Goal: Find contact information: Find contact information

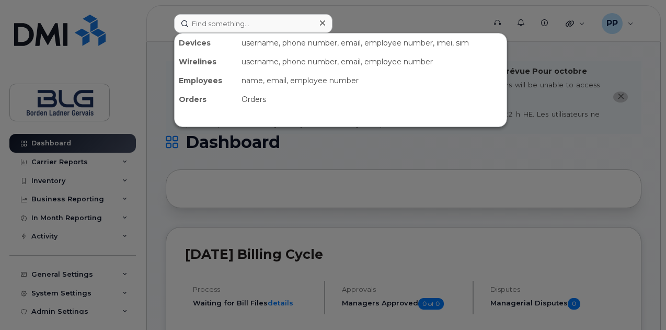
click at [261, 22] on input at bounding box center [253, 23] width 158 height 19
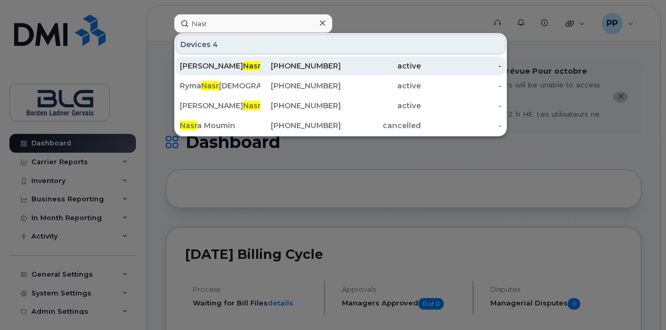
type input "Nasr"
click at [236, 66] on div "Maria Nasr" at bounding box center [220, 66] width 80 height 10
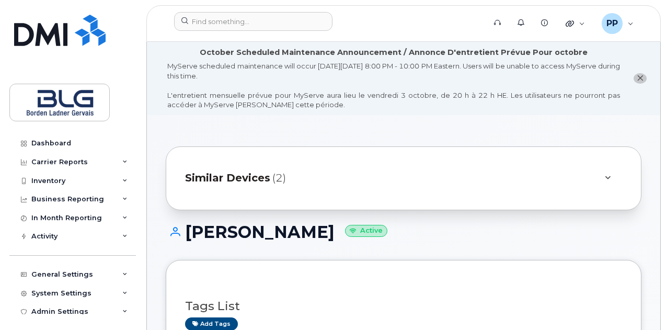
click at [393, 177] on div "Similar Devices (2)" at bounding box center [389, 178] width 408 height 25
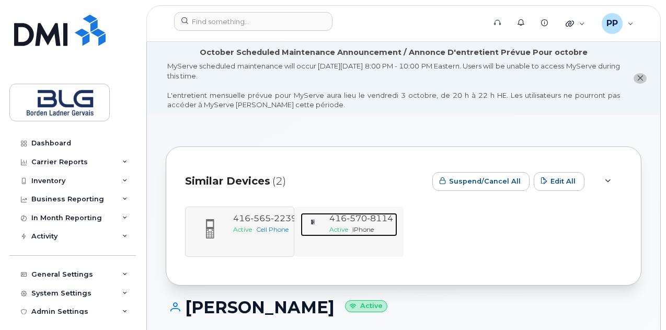
click at [363, 232] on span "iPhone" at bounding box center [362, 229] width 21 height 8
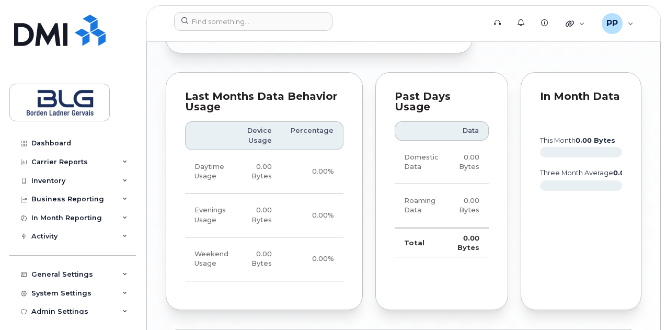
scroll to position [1144, 0]
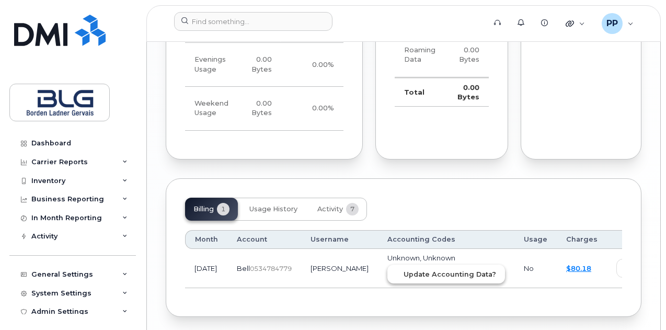
click at [433, 269] on span "Update Accounting Data?" at bounding box center [449, 274] width 92 height 10
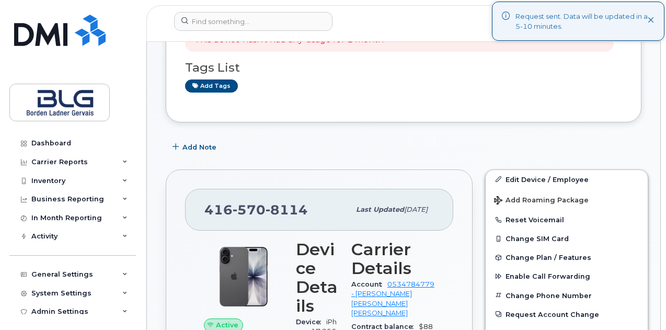
scroll to position [204, 0]
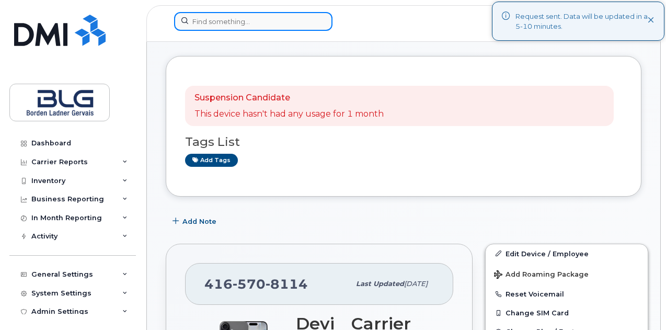
click at [223, 18] on input at bounding box center [253, 21] width 158 height 19
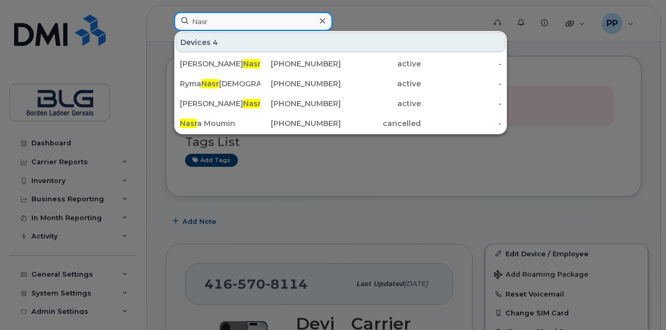
type input "Nasr"
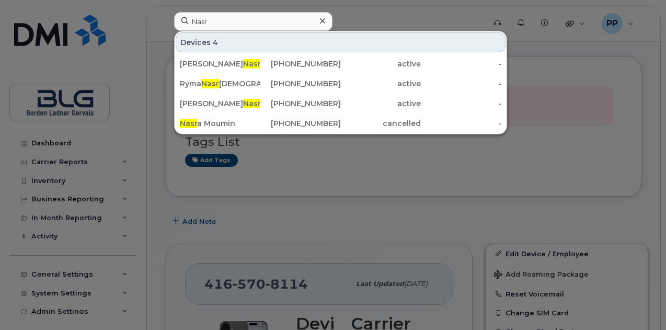
click at [304, 191] on div at bounding box center [333, 165] width 666 height 330
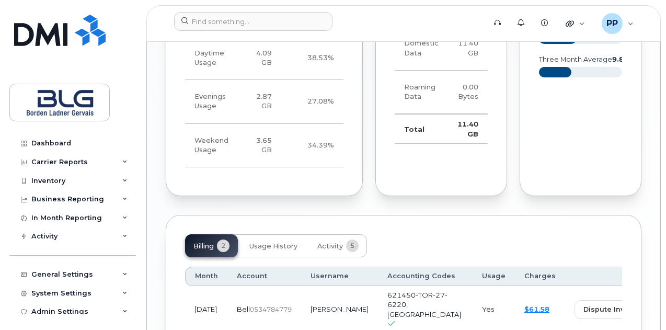
scroll to position [1151, 0]
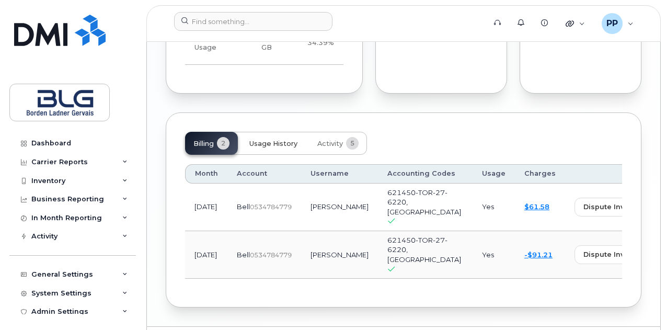
click at [285, 140] on span "Usage History" at bounding box center [273, 144] width 48 height 8
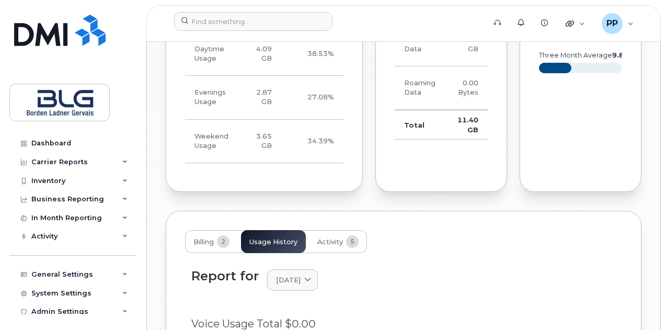
scroll to position [1098, 0]
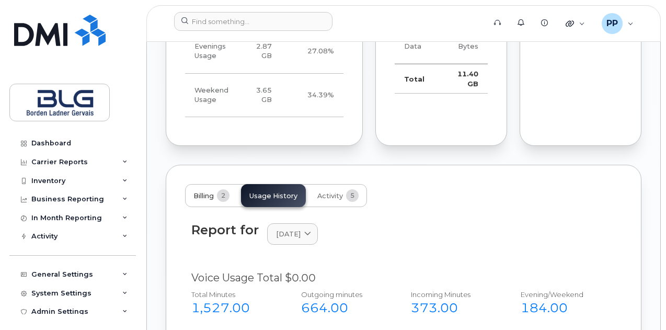
click at [214, 184] on button "Billing 2" at bounding box center [211, 195] width 53 height 23
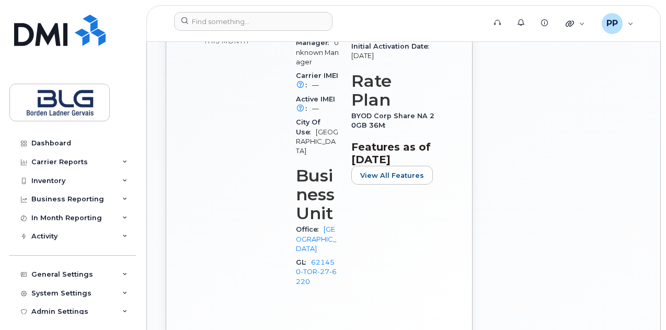
scroll to position [680, 0]
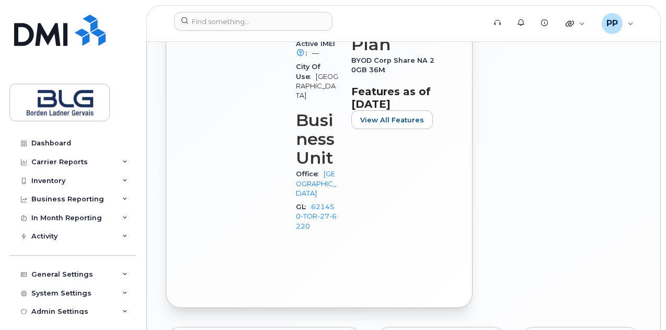
drag, startPoint x: 459, startPoint y: 242, endPoint x: 446, endPoint y: 188, distance: 55.9
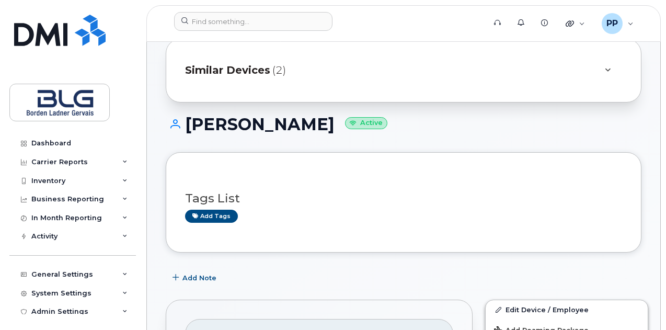
scroll to position [0, 0]
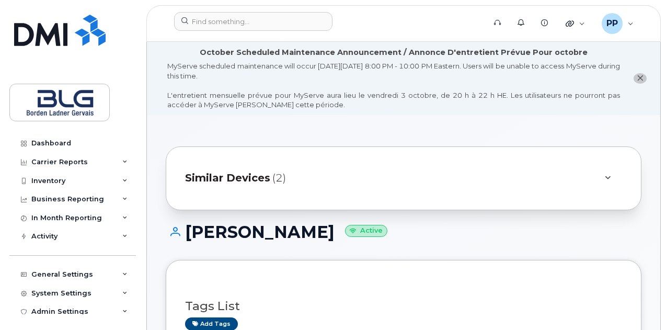
click at [362, 175] on div "Similar Devices (2)" at bounding box center [389, 178] width 408 height 25
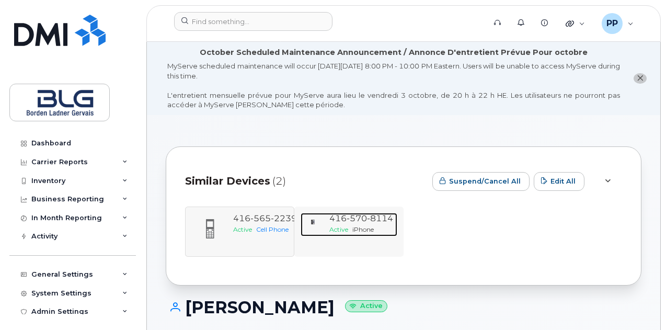
click at [358, 224] on div "416 570 8114" at bounding box center [361, 219] width 64 height 12
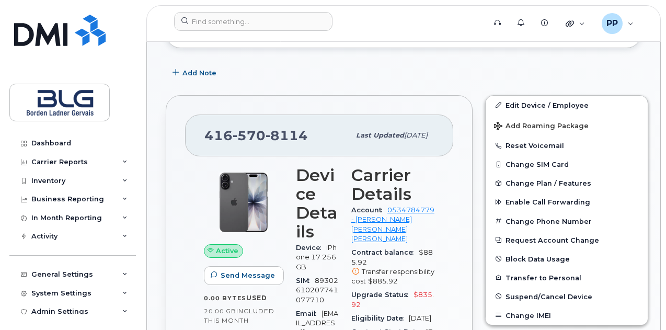
scroll to position [418, 0]
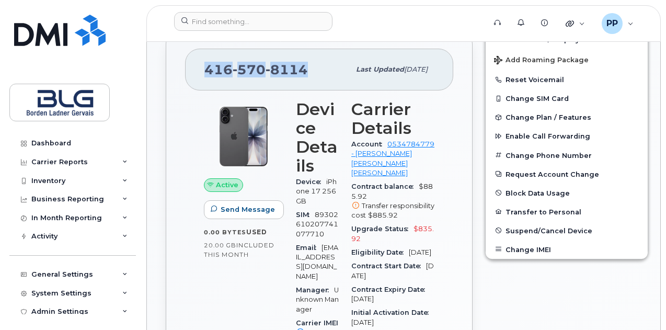
drag, startPoint x: 203, startPoint y: 66, endPoint x: 313, endPoint y: 66, distance: 109.7
click at [313, 66] on div "416 570 8114 Last updated Oct 01, 2025" at bounding box center [319, 70] width 268 height 42
copy span "416 570 8114"
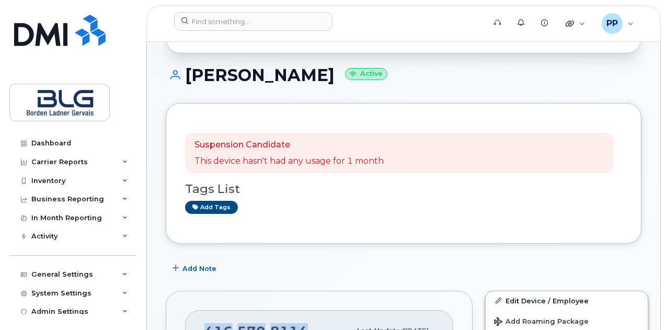
scroll to position [0, 0]
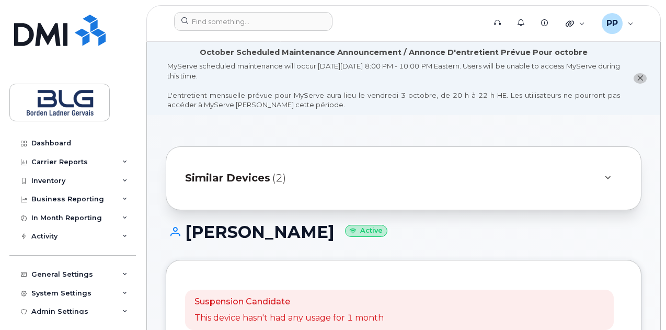
click at [300, 182] on div "Similar Devices (2)" at bounding box center [389, 178] width 408 height 25
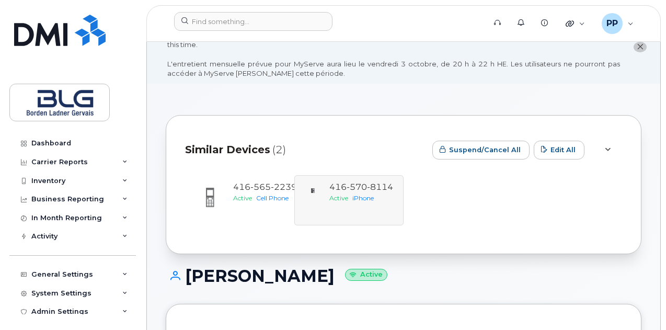
scroll to position [52, 0]
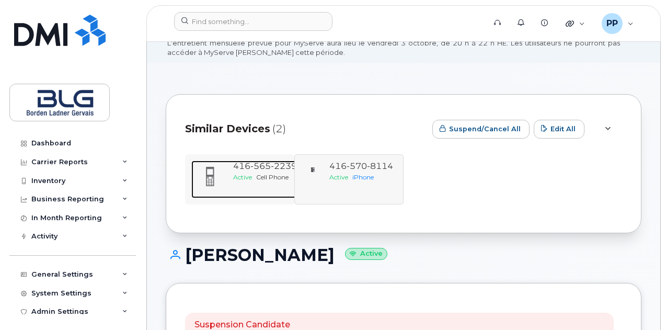
click at [258, 165] on span "565" at bounding box center [260, 166] width 20 height 10
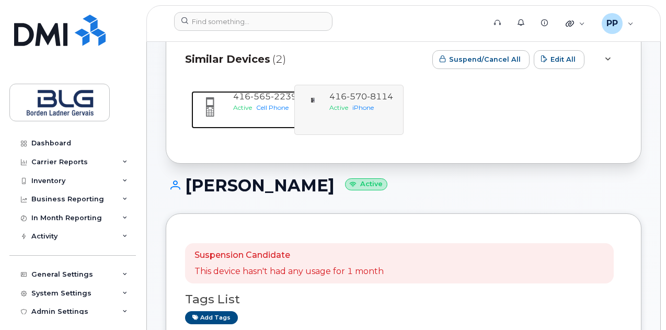
scroll to position [366, 0]
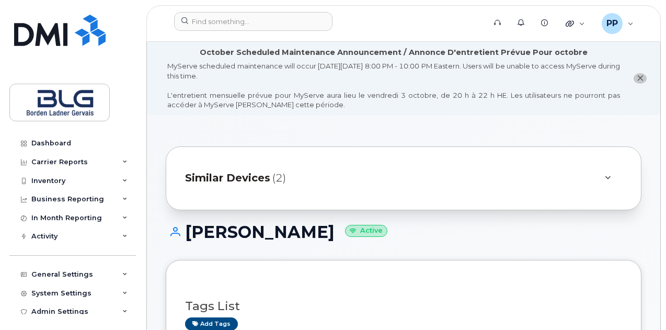
scroll to position [261, 0]
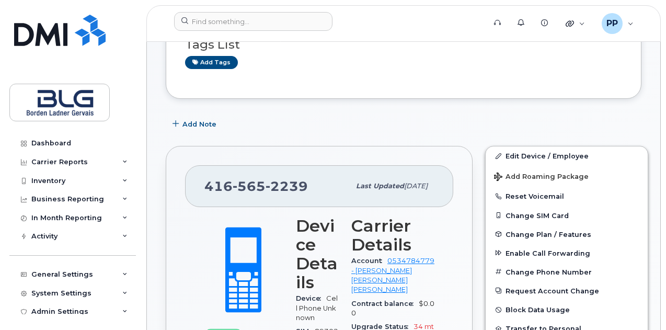
click at [257, 182] on span "565" at bounding box center [249, 186] width 33 height 16
copy span "416 565 2239"
click at [373, 131] on div "Add Note" at bounding box center [404, 123] width 476 height 19
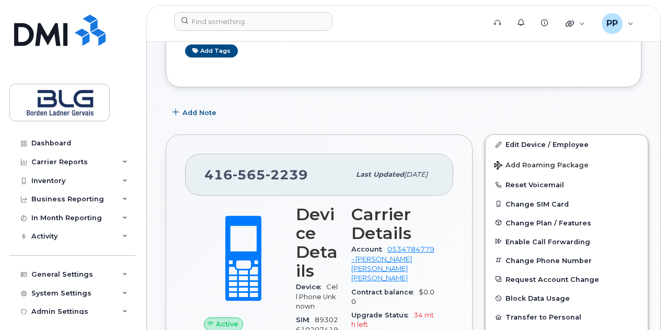
scroll to position [52, 0]
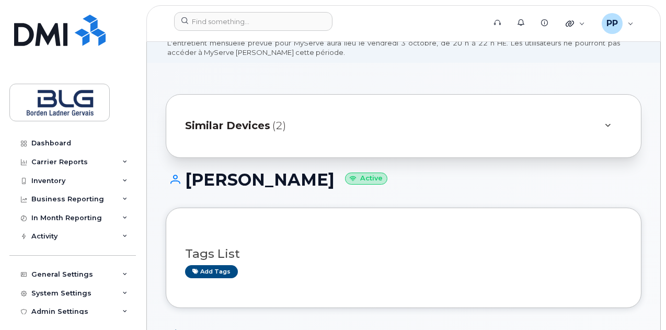
click at [438, 187] on h1 "Maria Nasr Active" at bounding box center [404, 179] width 476 height 18
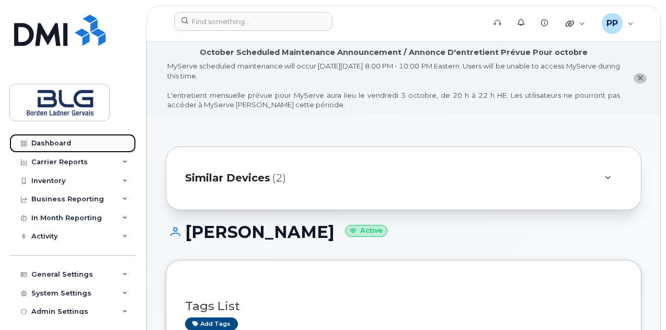
click at [77, 146] on link "Dashboard" at bounding box center [72, 143] width 126 height 19
